Goal: Use online tool/utility: Utilize a website feature to perform a specific function

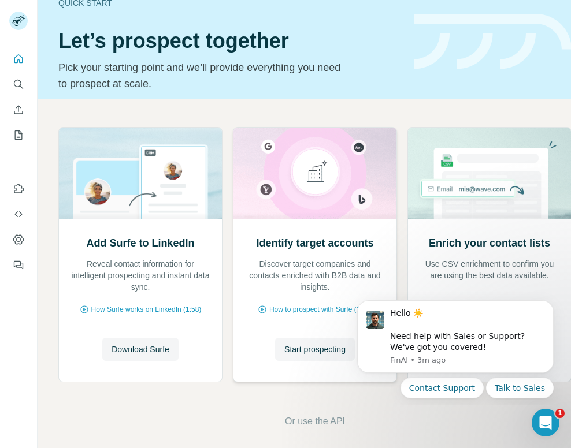
scroll to position [5, 0]
drag, startPoint x: 426, startPoint y: 329, endPoint x: 513, endPoint y: 329, distance: 86.6
click at [513, 329] on div "Hello ☀️ ​ Need help with Sales or Support? We've got you covered!" at bounding box center [467, 330] width 155 height 45
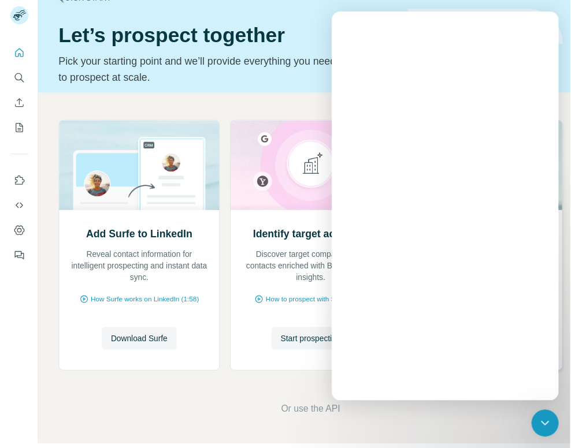
scroll to position [0, 0]
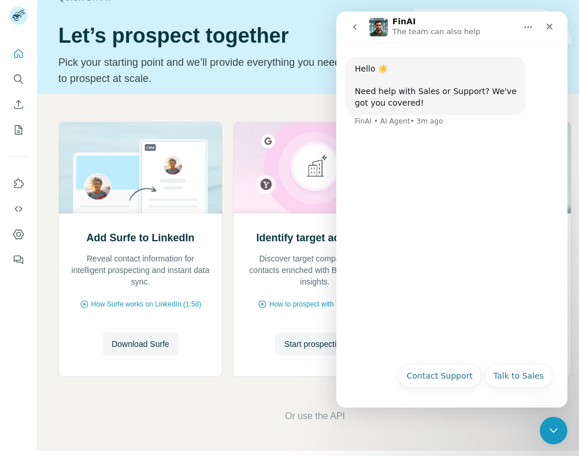
click at [285, 105] on div "Add Surfe to LinkedIn Reveal contact information for intelligent prospecting an…" at bounding box center [315, 272] width 554 height 357
click at [545, 27] on icon "Close" at bounding box center [549, 26] width 9 height 9
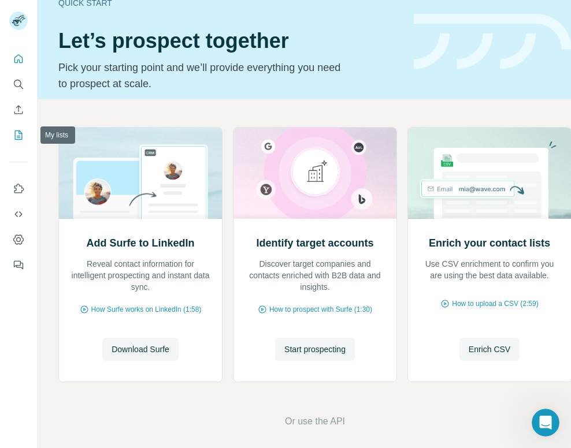
click at [20, 132] on icon "My lists" at bounding box center [19, 135] width 8 height 9
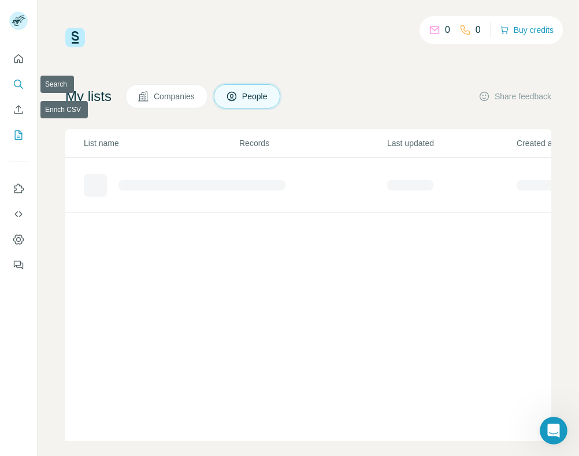
click at [17, 85] on icon "Search" at bounding box center [19, 85] width 12 height 12
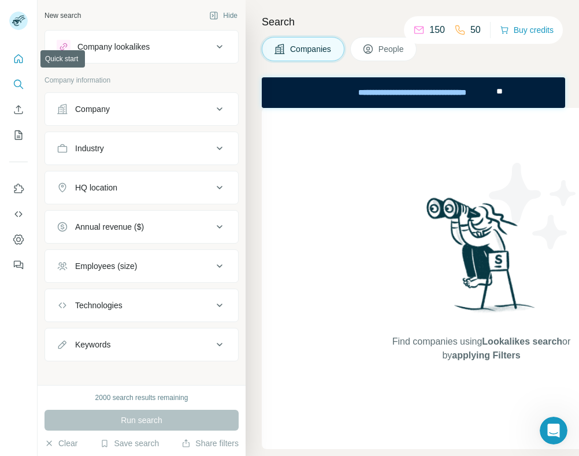
click at [16, 61] on icon "Quick start" at bounding box center [19, 59] width 12 height 12
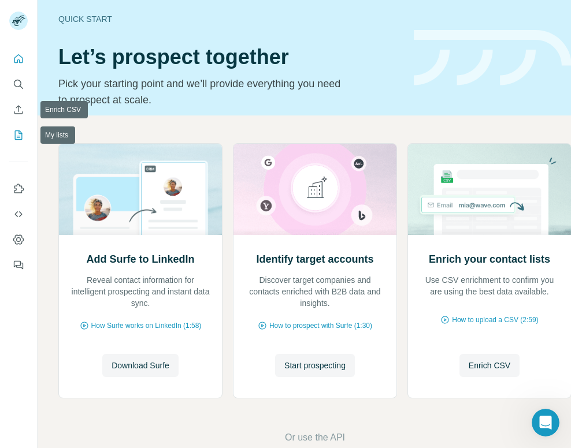
click at [21, 132] on icon "My lists" at bounding box center [19, 135] width 12 height 12
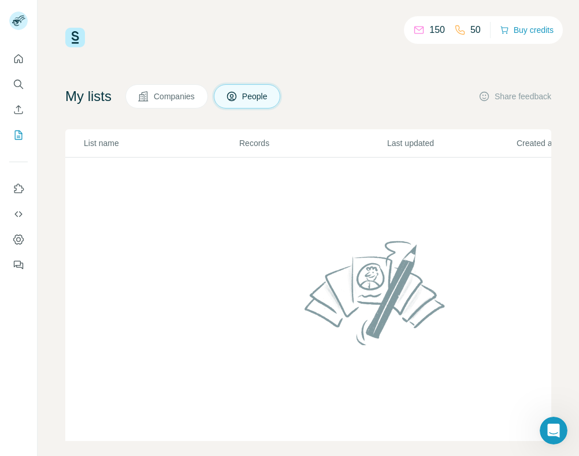
click at [463, 33] on icon at bounding box center [460, 30] width 12 height 12
click at [471, 29] on p "50" at bounding box center [475, 30] width 10 height 14
click at [20, 84] on icon "Search" at bounding box center [19, 85] width 12 height 12
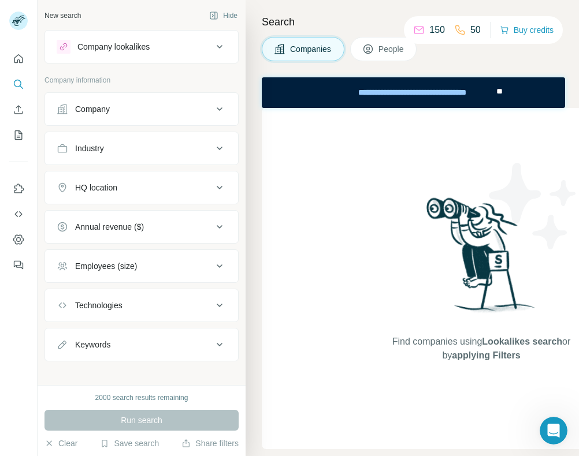
click at [122, 52] on div "Company lookalikes" at bounding box center [113, 47] width 72 height 12
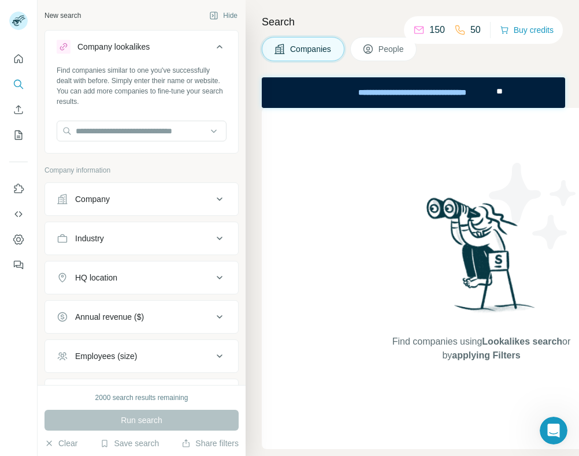
click at [213, 46] on icon at bounding box center [220, 47] width 14 height 14
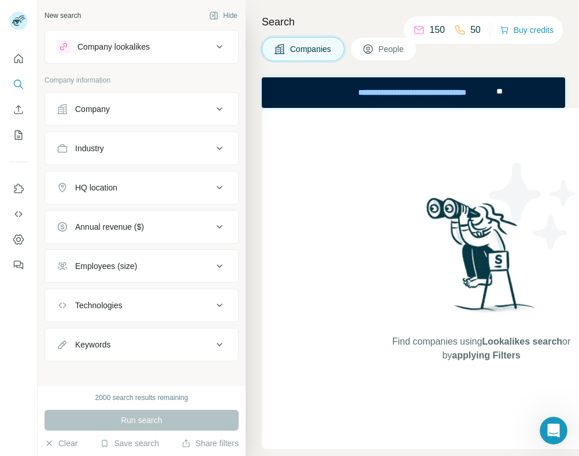
click at [367, 48] on icon at bounding box center [368, 49] width 12 height 12
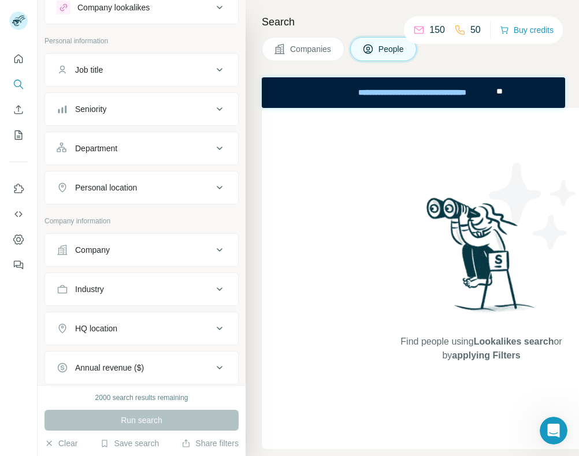
scroll to position [40, 0]
click at [150, 184] on div "Personal location" at bounding box center [135, 187] width 156 height 12
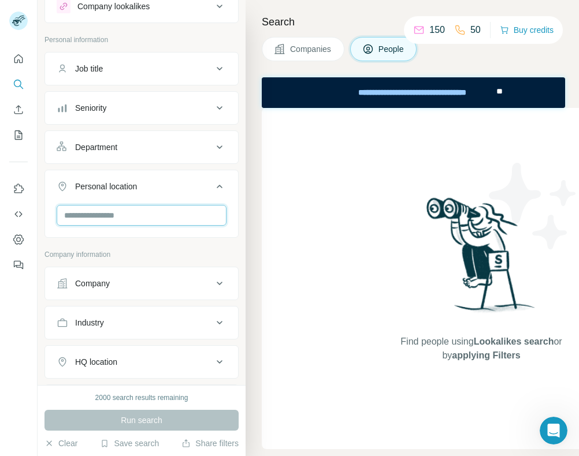
click at [129, 217] on input "text" at bounding box center [142, 215] width 170 height 21
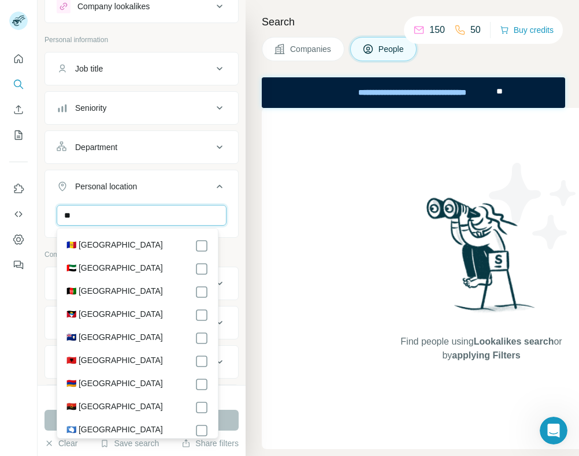
type input "*"
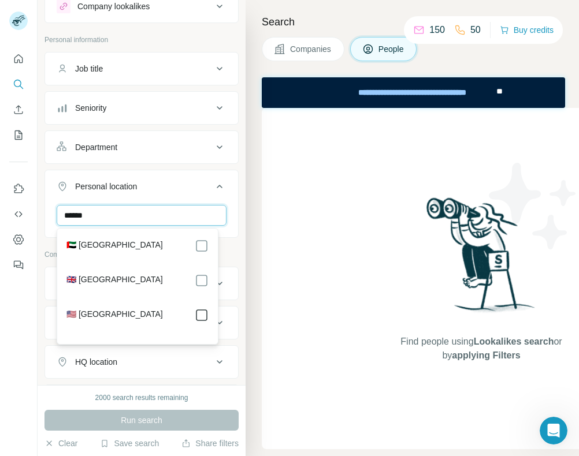
type input "******"
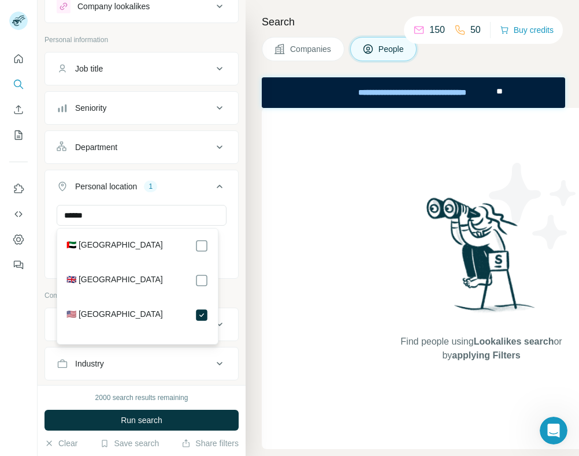
click at [228, 205] on div "****** [GEOGRAPHIC_DATA] Clear all" at bounding box center [141, 240] width 193 height 71
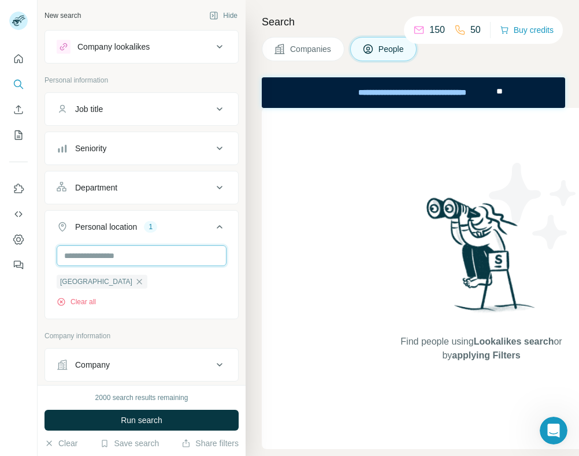
click at [151, 259] on input "text" at bounding box center [142, 255] width 170 height 21
type input "******"
click at [213, 227] on icon at bounding box center [220, 227] width 14 height 14
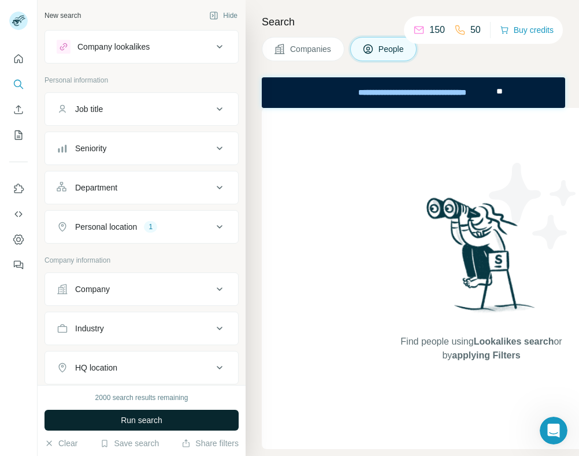
click at [165, 418] on button "Run search" at bounding box center [141, 420] width 194 height 21
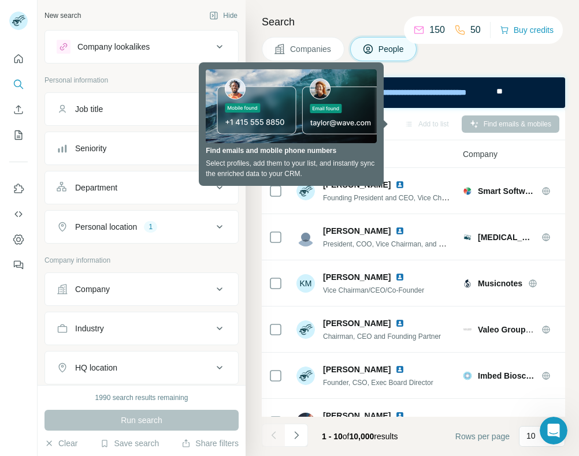
click at [133, 78] on p "Personal information" at bounding box center [141, 80] width 194 height 10
click at [150, 70] on div "Company lookalikes Personal information Job title Seniority Department Personal…" at bounding box center [141, 317] width 194 height 574
